Goal: Leave review/rating

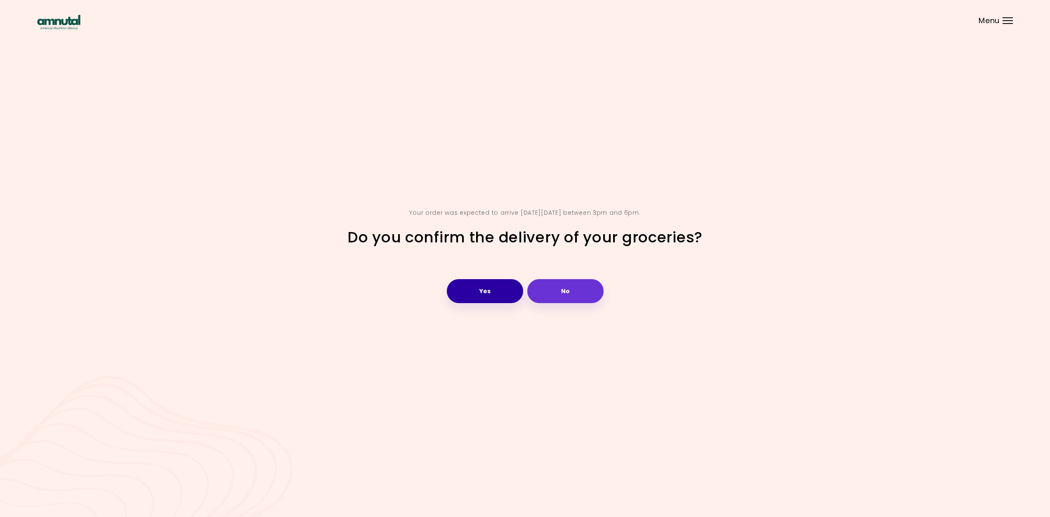
click at [493, 295] on button "Yes" at bounding box center [485, 291] width 76 height 24
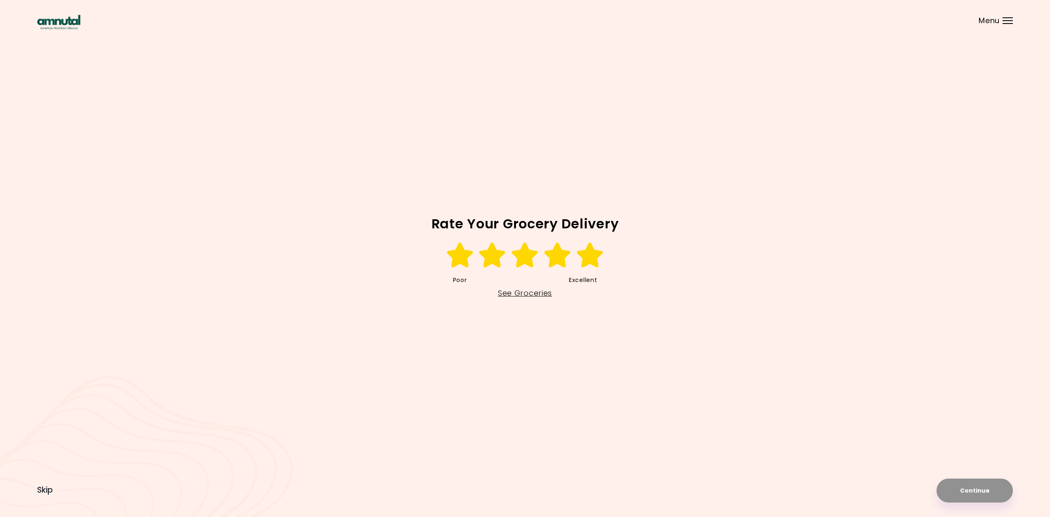
click at [585, 252] on icon at bounding box center [590, 255] width 28 height 25
click at [960, 487] on button "Continue" at bounding box center [975, 490] width 76 height 24
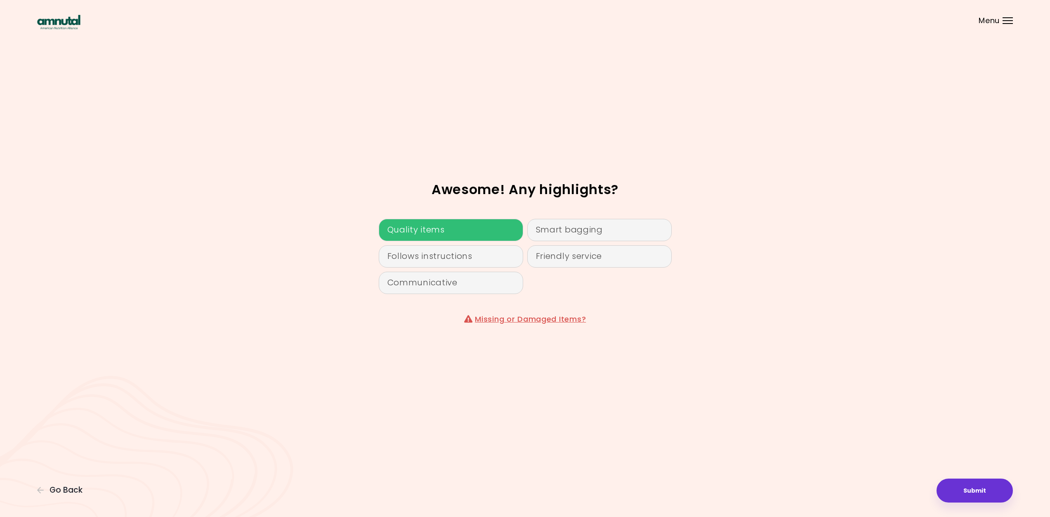
click at [438, 231] on div "Quality items" at bounding box center [451, 230] width 144 height 22
click at [587, 257] on div "Friendly service" at bounding box center [599, 256] width 144 height 22
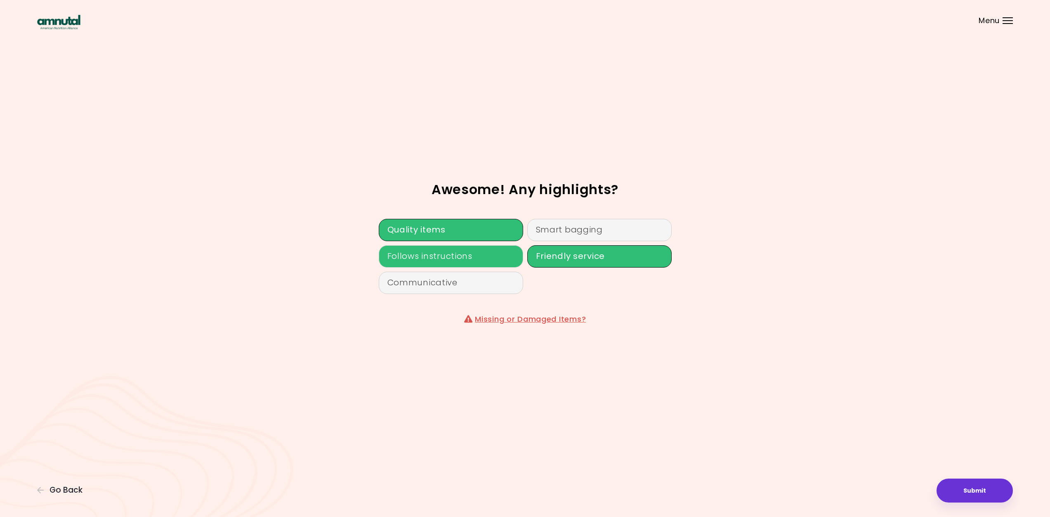
click at [494, 254] on div "Follows instructions" at bounding box center [451, 256] width 144 height 22
click at [589, 231] on div "Smart bagging" at bounding box center [599, 230] width 144 height 22
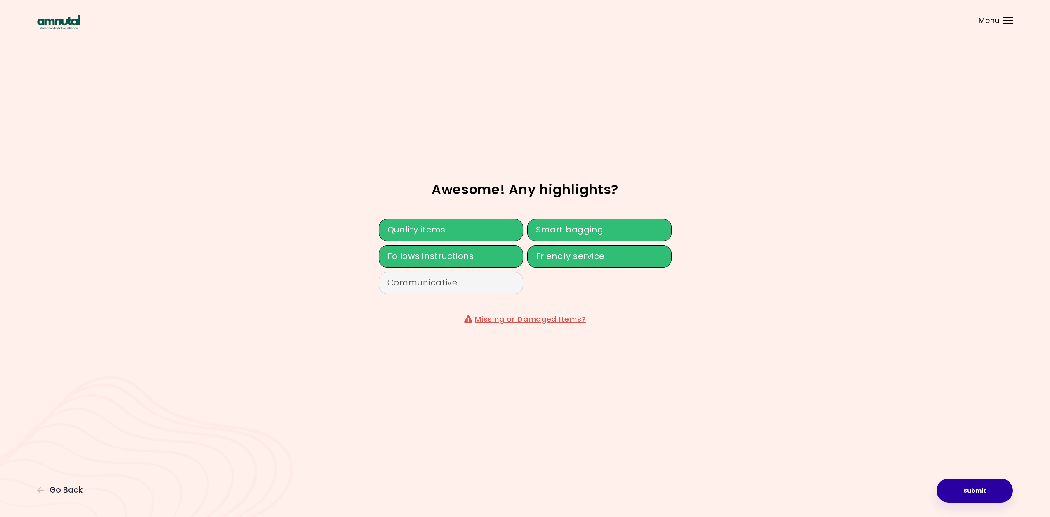
click at [984, 491] on button "Submit" at bounding box center [975, 490] width 76 height 24
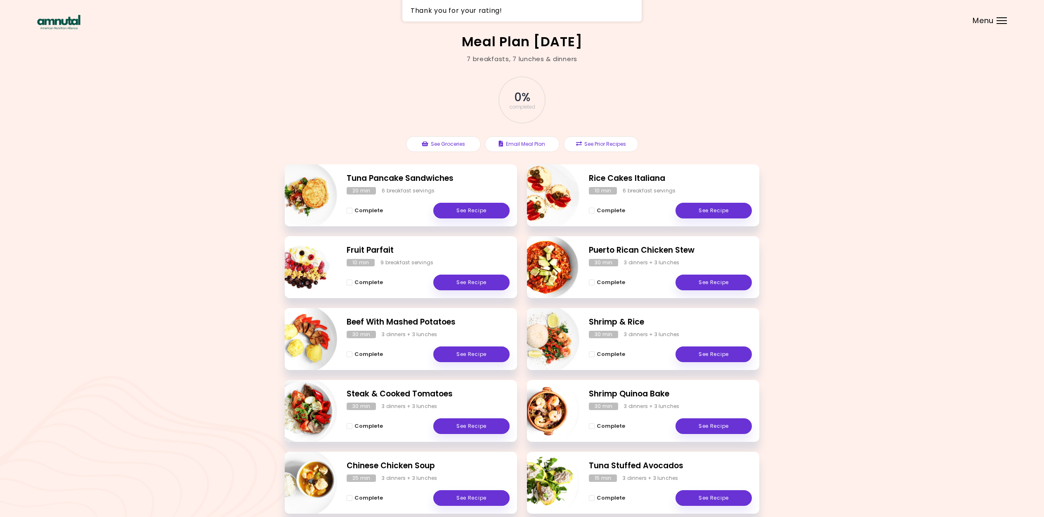
scroll to position [41, 0]
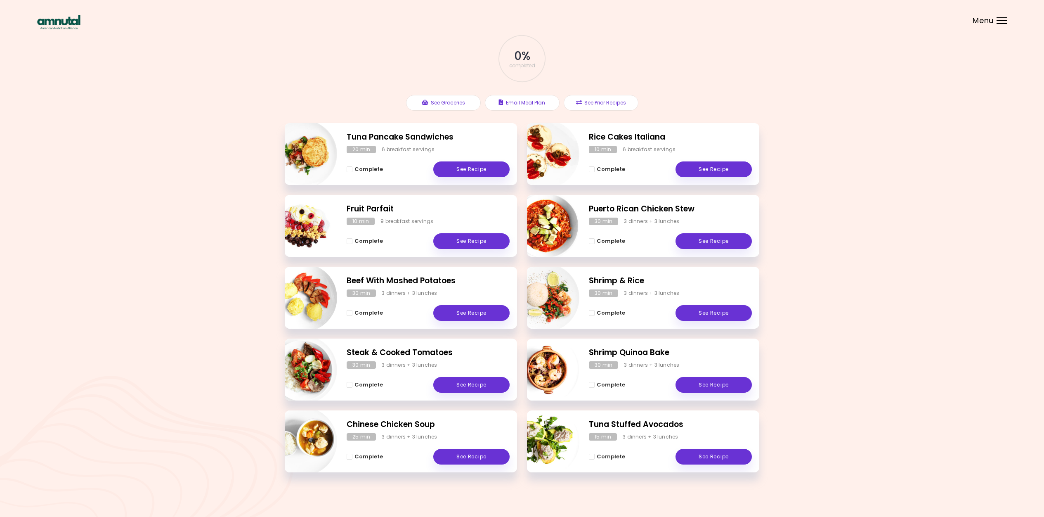
click at [1001, 20] on div "Menu" at bounding box center [1001, 20] width 10 height 7
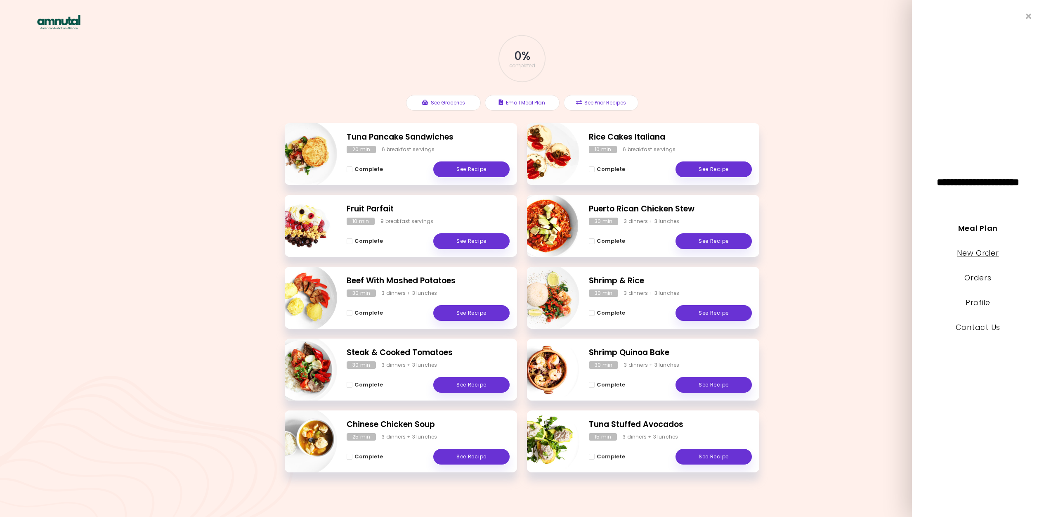
click at [963, 253] on link "New Order" at bounding box center [978, 253] width 42 height 10
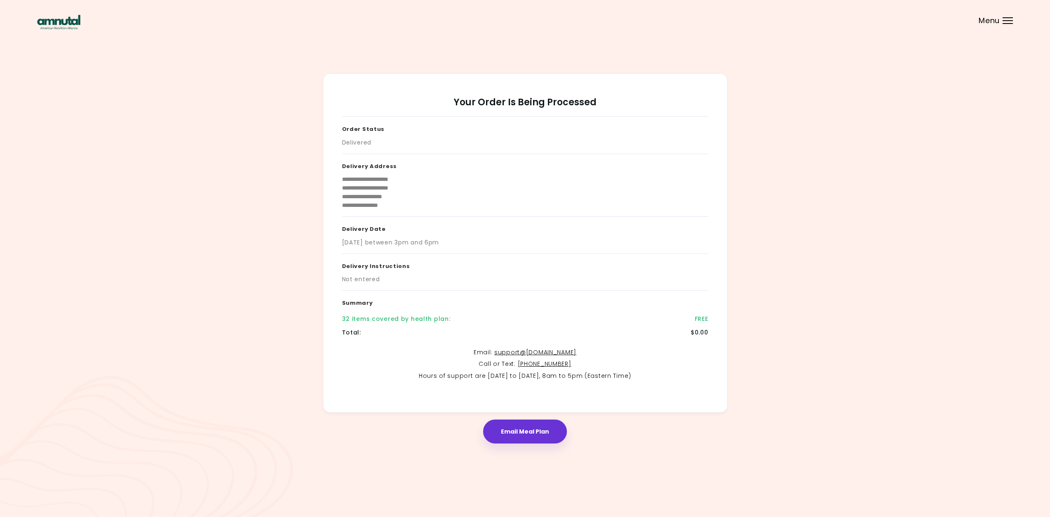
click at [513, 428] on button "Email Meal Plan" at bounding box center [525, 431] width 84 height 24
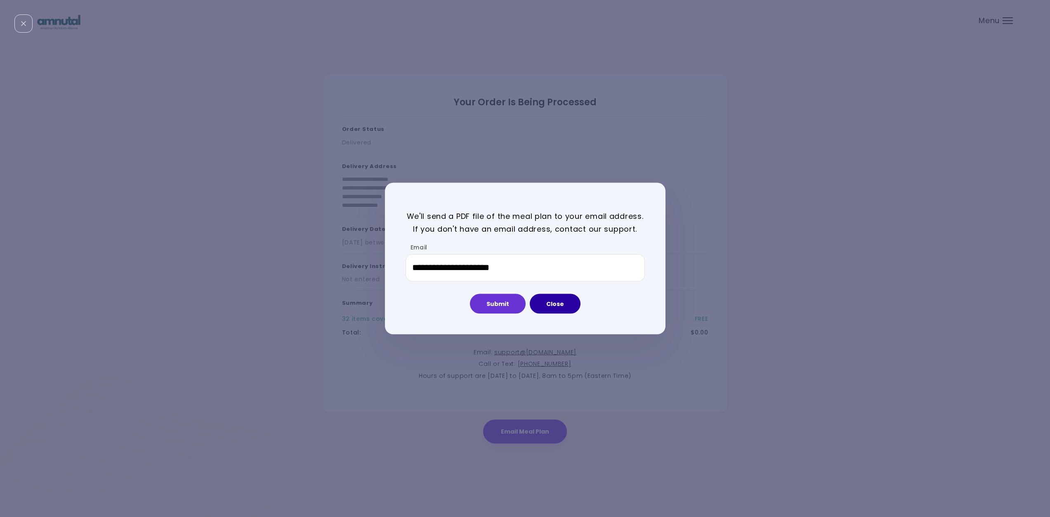
click at [563, 301] on button "Close" at bounding box center [555, 303] width 51 height 20
